Goal: Navigation & Orientation: Understand site structure

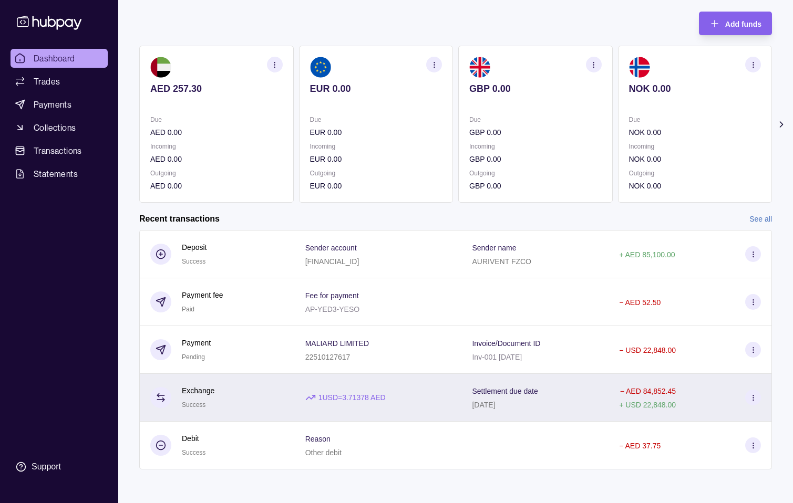
scroll to position [56, 0]
click at [753, 396] on circle at bounding box center [752, 395] width 1 height 1
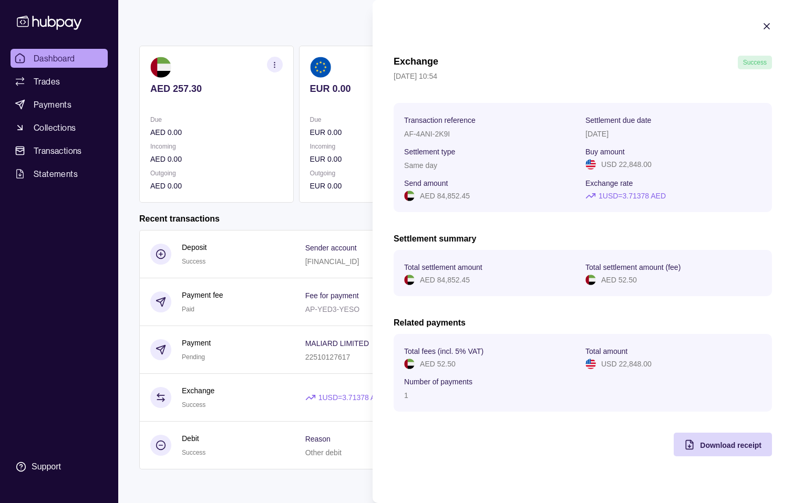
click at [766, 24] on icon "button" at bounding box center [766, 26] width 11 height 11
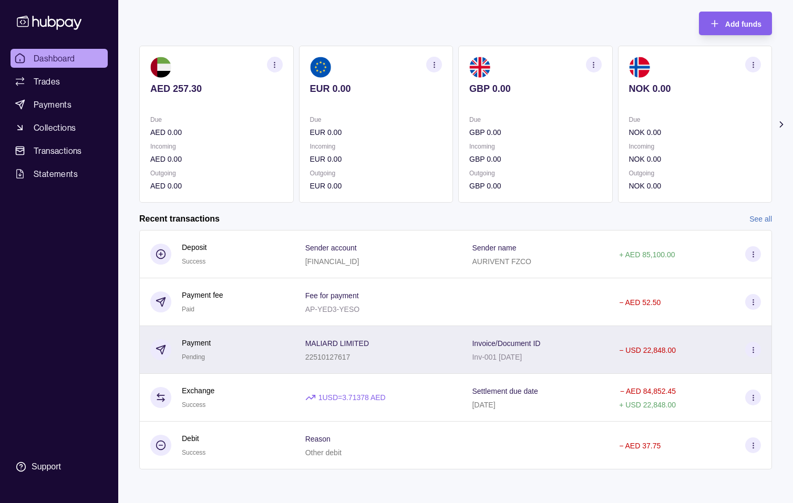
click at [751, 348] on icon at bounding box center [753, 350] width 8 height 8
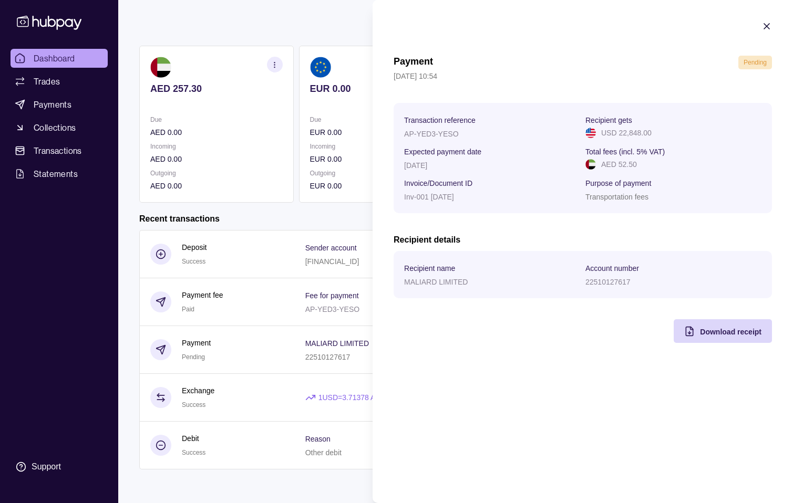
click at [766, 26] on icon "button" at bounding box center [766, 26] width 5 height 5
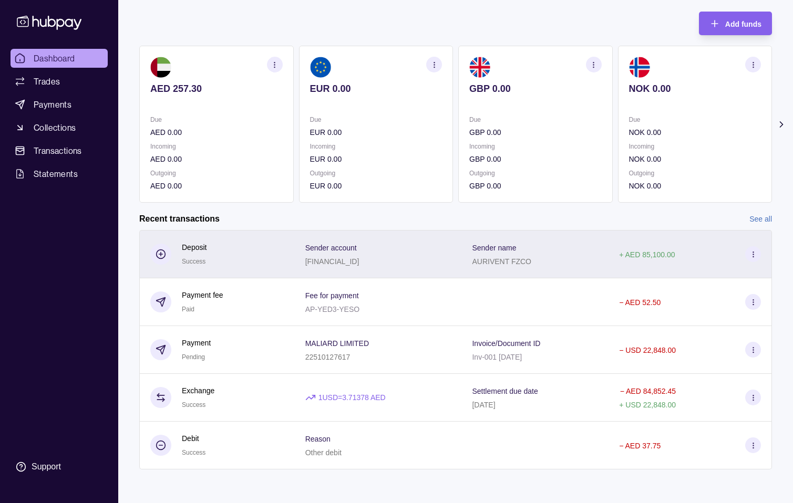
scroll to position [56, 0]
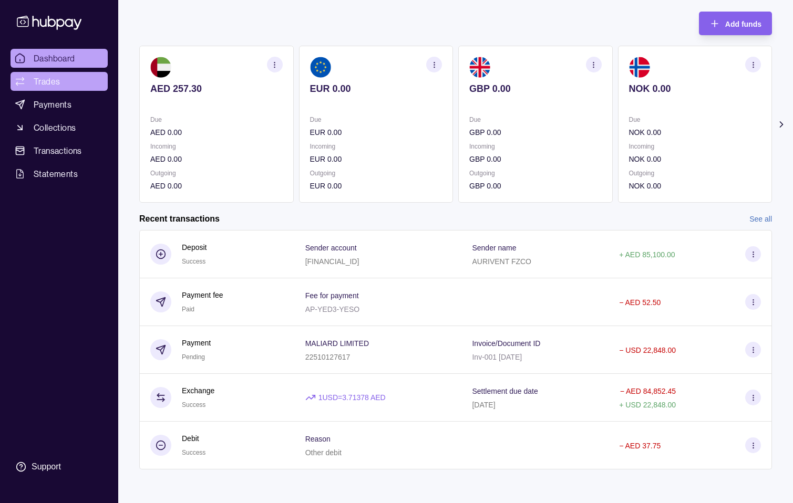
click at [45, 78] on span "Trades" at bounding box center [47, 81] width 26 height 13
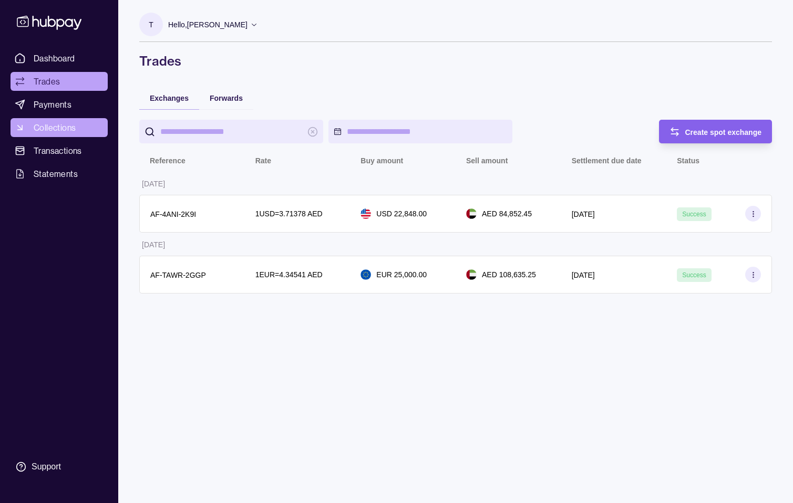
click at [63, 126] on span "Collections" at bounding box center [55, 127] width 42 height 13
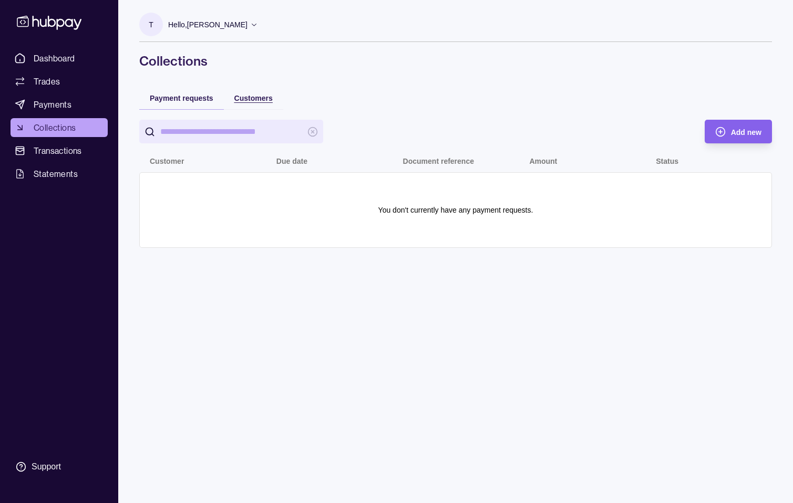
click at [250, 98] on span "Customers" at bounding box center [253, 98] width 38 height 8
click at [197, 99] on span "Payment requests" at bounding box center [182, 98] width 64 height 8
click at [58, 60] on span "Dashboard" at bounding box center [55, 58] width 42 height 13
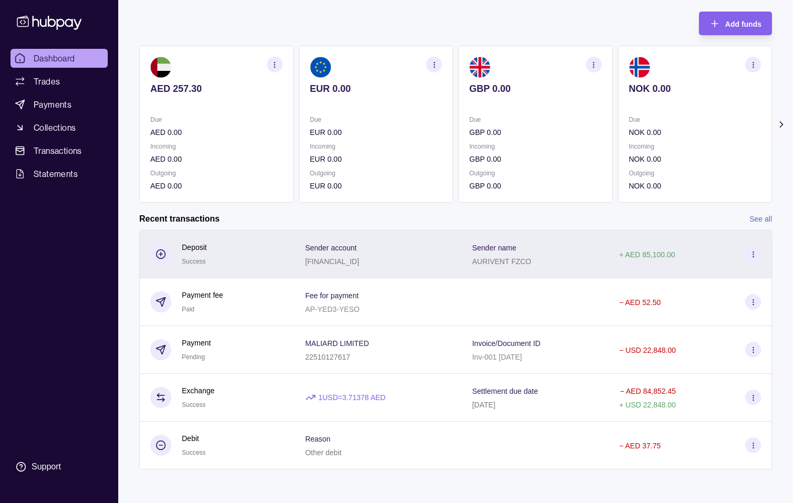
scroll to position [56, 0]
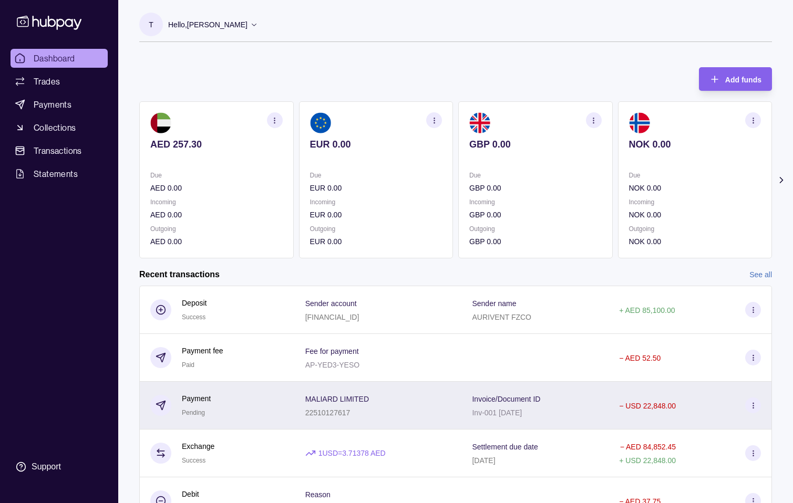
click at [753, 402] on icon at bounding box center [753, 406] width 8 height 8
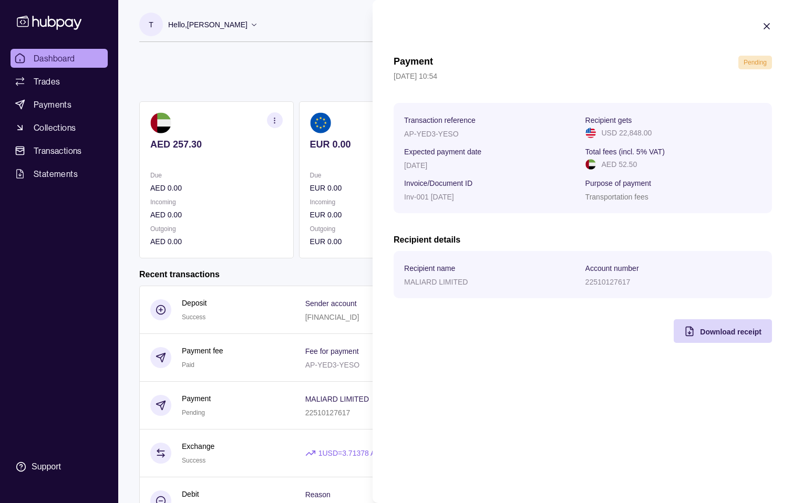
click at [766, 24] on icon "button" at bounding box center [766, 26] width 11 height 11
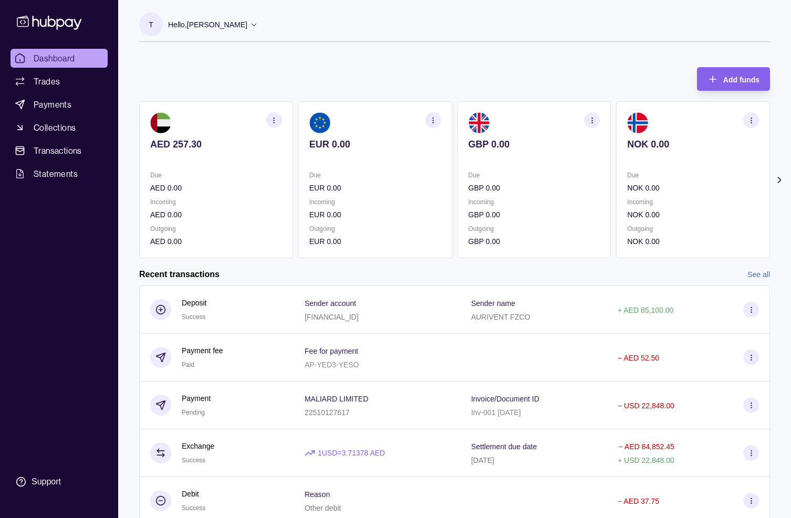
click at [780, 178] on icon at bounding box center [779, 180] width 11 height 11
click at [131, 178] on icon at bounding box center [130, 180] width 3 height 5
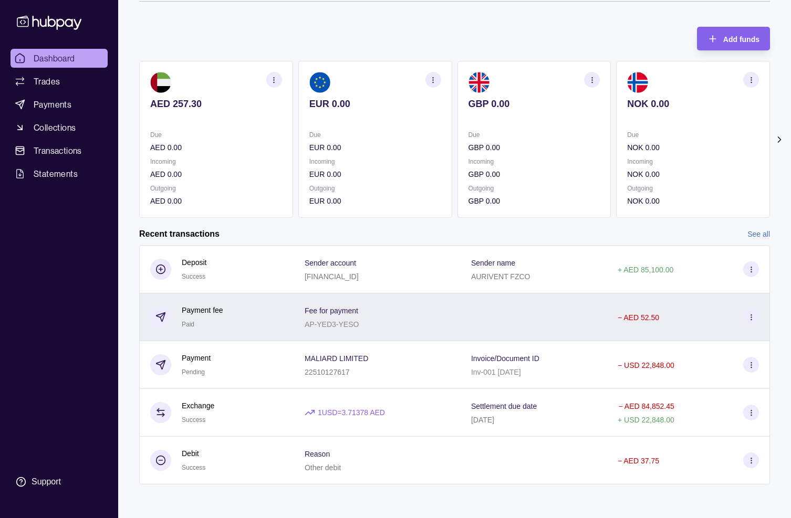
scroll to position [40, 0]
